Goal: Information Seeking & Learning: Learn about a topic

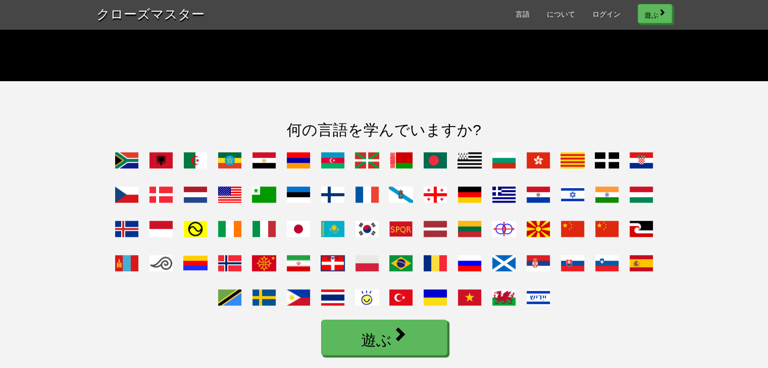
scroll to position [808, 0]
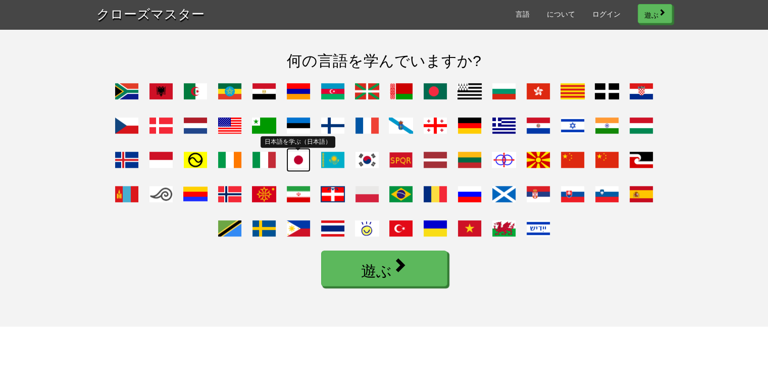
click at [301, 172] on span at bounding box center [298, 160] width 24 height 24
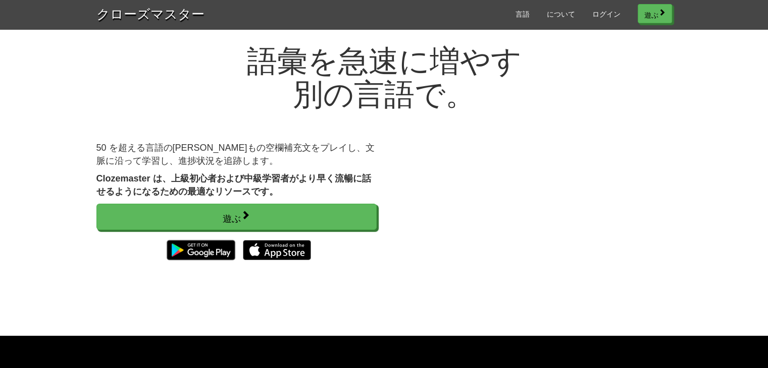
scroll to position [0, 0]
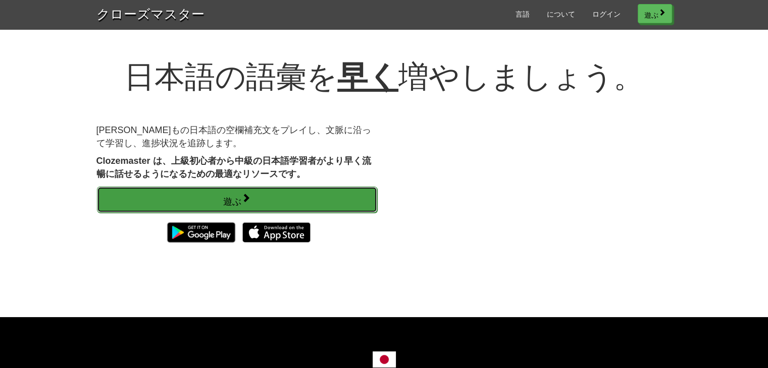
click at [220, 190] on link "遊ぶ" at bounding box center [237, 200] width 280 height 26
